Goal: Task Accomplishment & Management: Complete application form

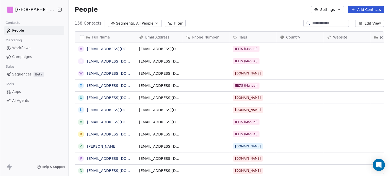
scroll to position [151, 317]
click at [368, 9] on button "Add Contacts" at bounding box center [366, 9] width 36 height 7
click at [371, 22] on span "Create new contact" at bounding box center [368, 20] width 35 height 5
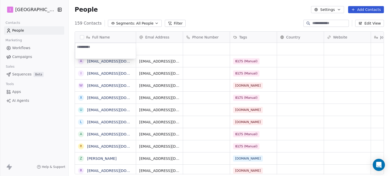
type textarea "**********"
click at [152, 48] on html "I IELTS University Contacts People Marketing Workflows Campaigns Sales Sequence…" at bounding box center [195, 88] width 390 height 176
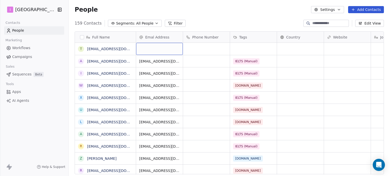
click at [152, 48] on div "grid" at bounding box center [159, 49] width 47 height 12
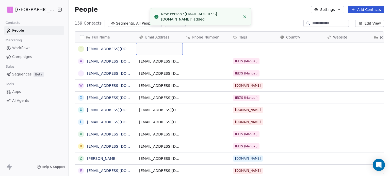
click at [152, 48] on div "grid" at bounding box center [159, 49] width 47 height 12
click at [152, 47] on div "grid" at bounding box center [159, 49] width 47 height 12
click at [152, 47] on input "email" at bounding box center [159, 49] width 45 height 10
type input "**********"
click at [250, 49] on html "I IELTS University Contacts People Marketing Workflows Campaigns Sales Sequence…" at bounding box center [195, 88] width 390 height 176
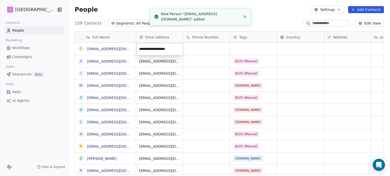
click at [250, 49] on html "I IELTS University Contacts People Marketing Workflows Campaigns Sales Sequence…" at bounding box center [195, 88] width 390 height 176
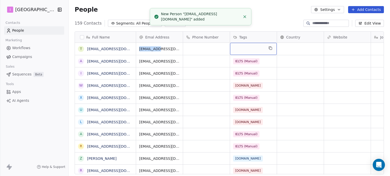
click at [249, 49] on div "grid" at bounding box center [253, 49] width 47 height 12
click at [259, 49] on div "grid" at bounding box center [253, 49] width 47 height 12
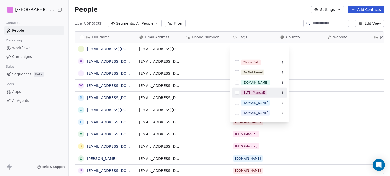
click at [254, 93] on div "IELTS (Manual)" at bounding box center [254, 93] width 22 height 5
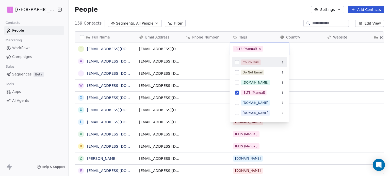
click at [124, 7] on html "I IELTS University Contacts People Marketing Workflows Campaigns Sales Sequence…" at bounding box center [195, 88] width 390 height 176
